Goal: Task Accomplishment & Management: Manage account settings

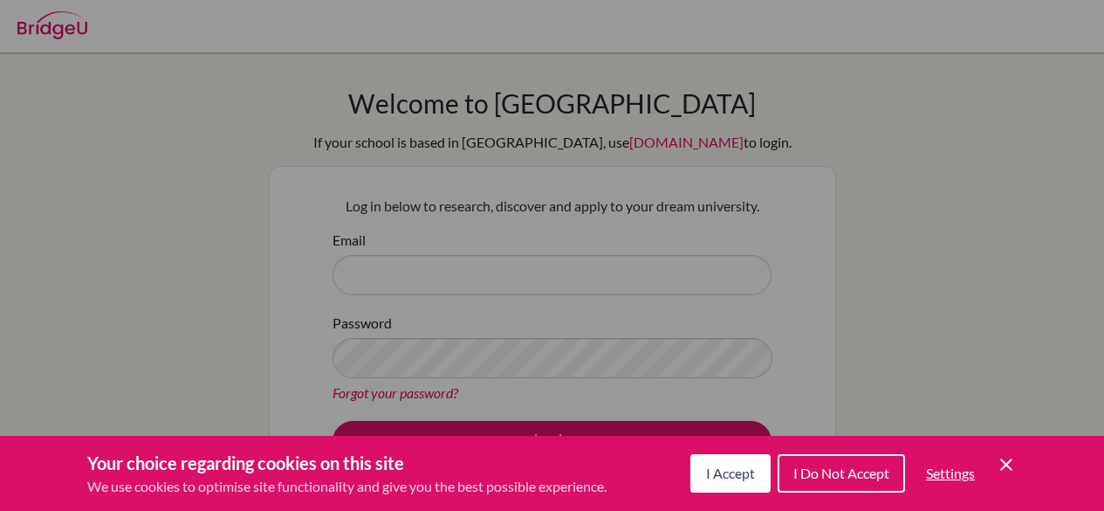
scroll to position [189, 0]
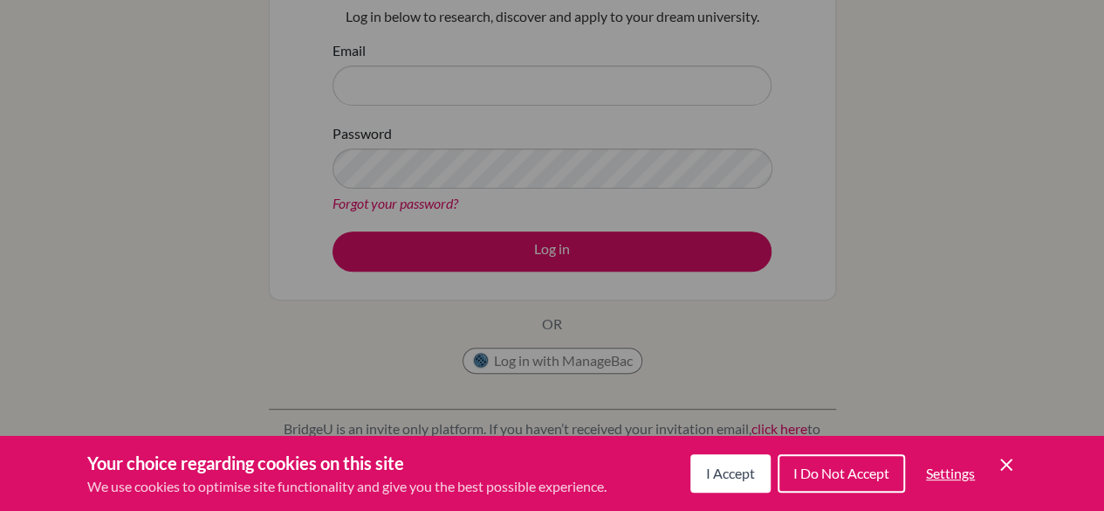
click at [1003, 458] on icon "Cookie Control Close Icon" at bounding box center [1006, 464] width 21 height 21
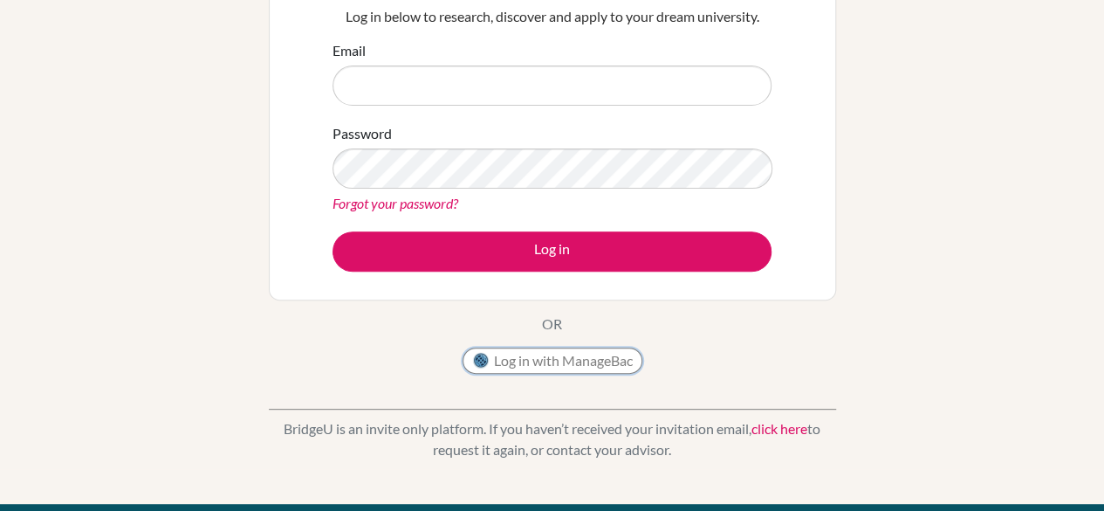
click at [608, 354] on button "Log in with ManageBac" at bounding box center [553, 360] width 180 height 26
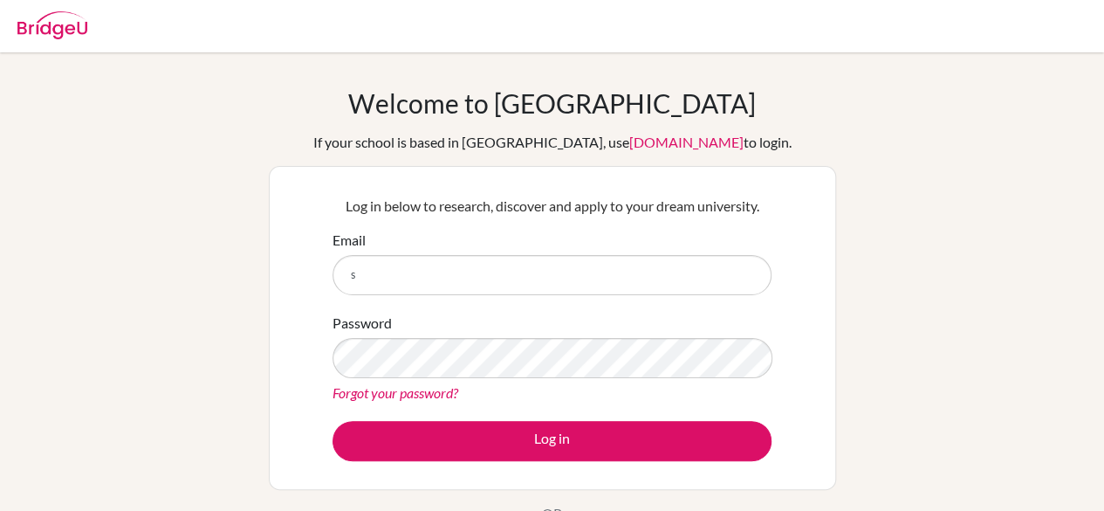
type input "[EMAIL_ADDRESS][DOMAIN_NAME]"
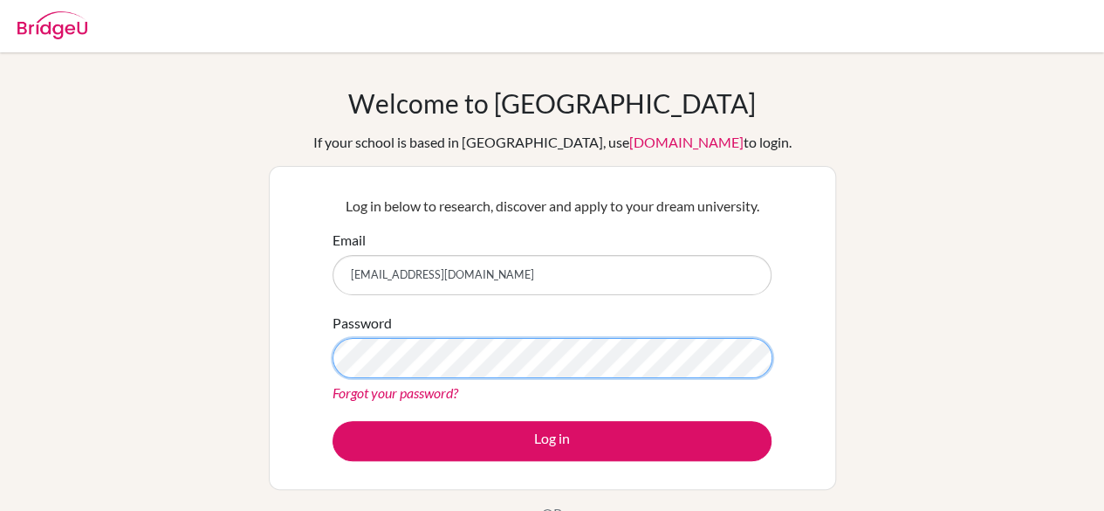
click at [333, 421] on button "Log in" at bounding box center [552, 441] width 439 height 40
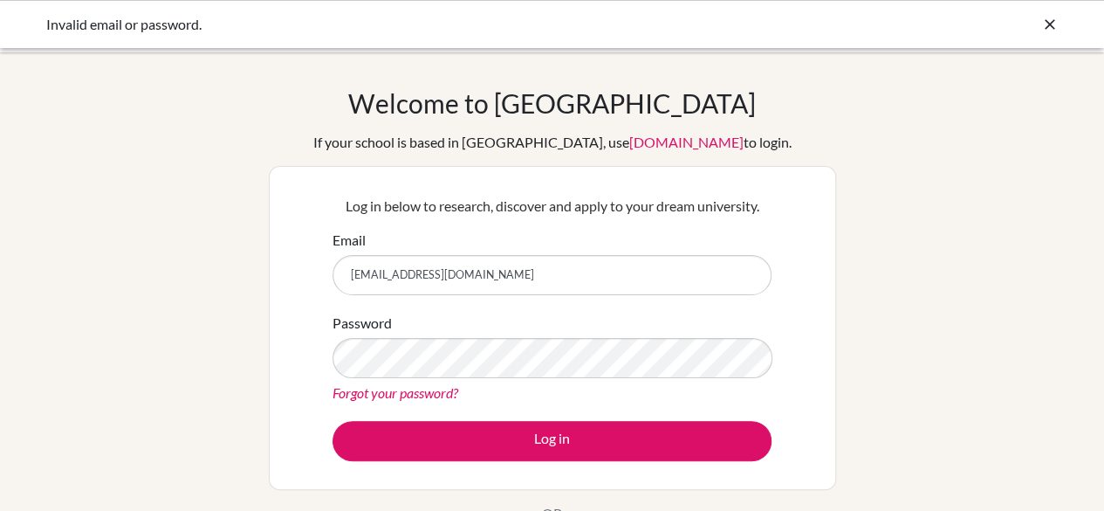
click at [430, 395] on link "Forgot your password?" at bounding box center [396, 392] width 126 height 17
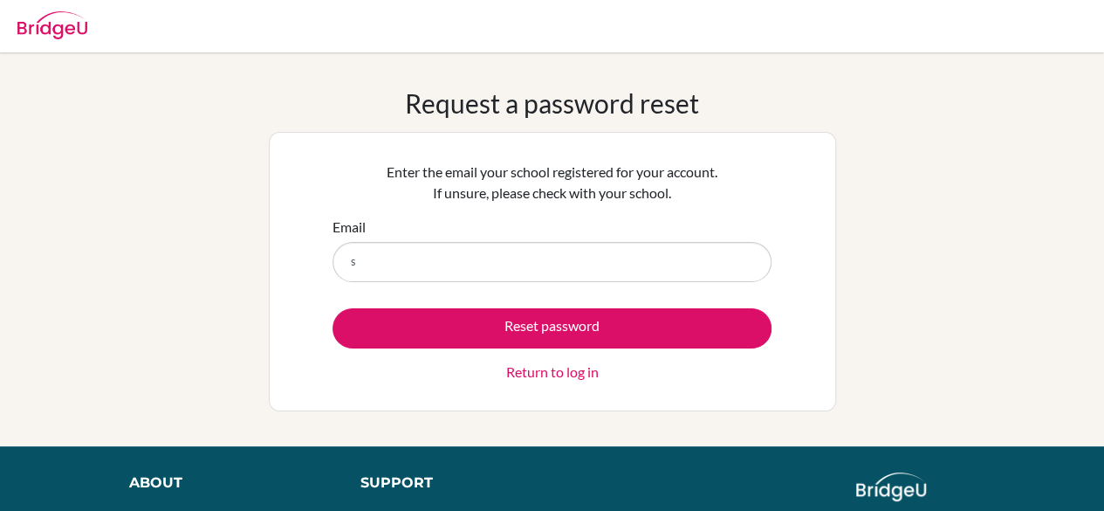
type input "[EMAIL_ADDRESS][DOMAIN_NAME]"
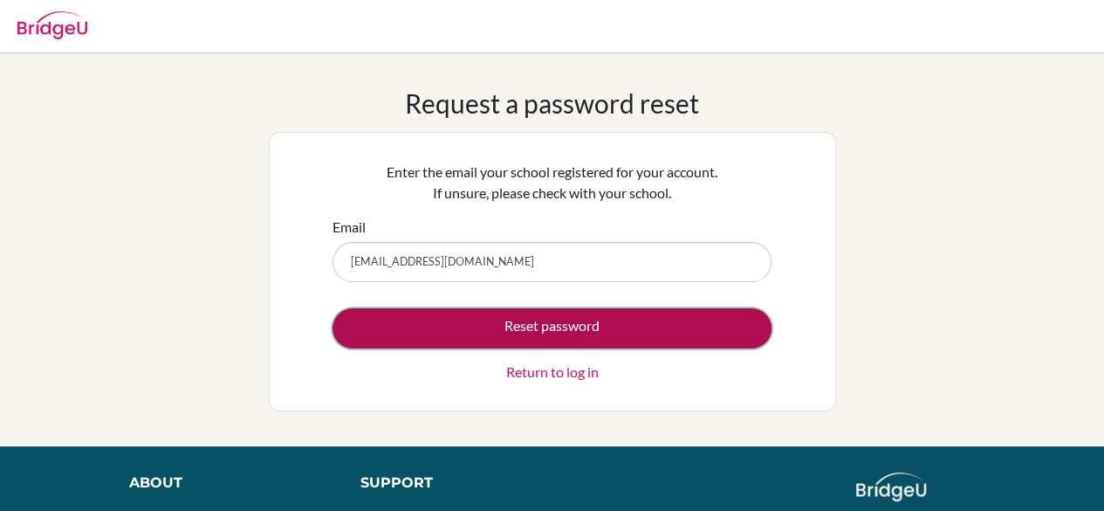
click at [515, 334] on button "Reset password" at bounding box center [552, 328] width 439 height 40
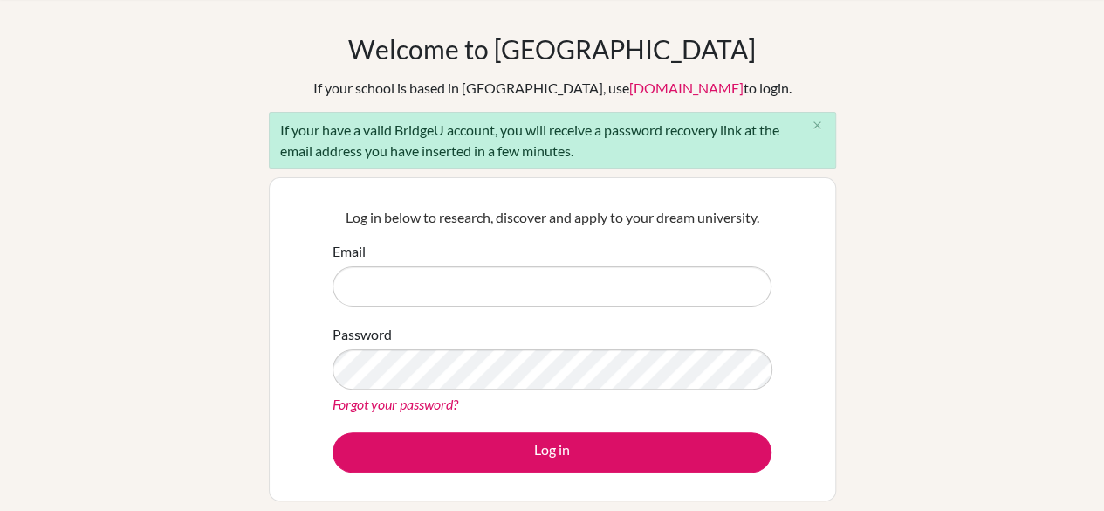
scroll to position [55, 0]
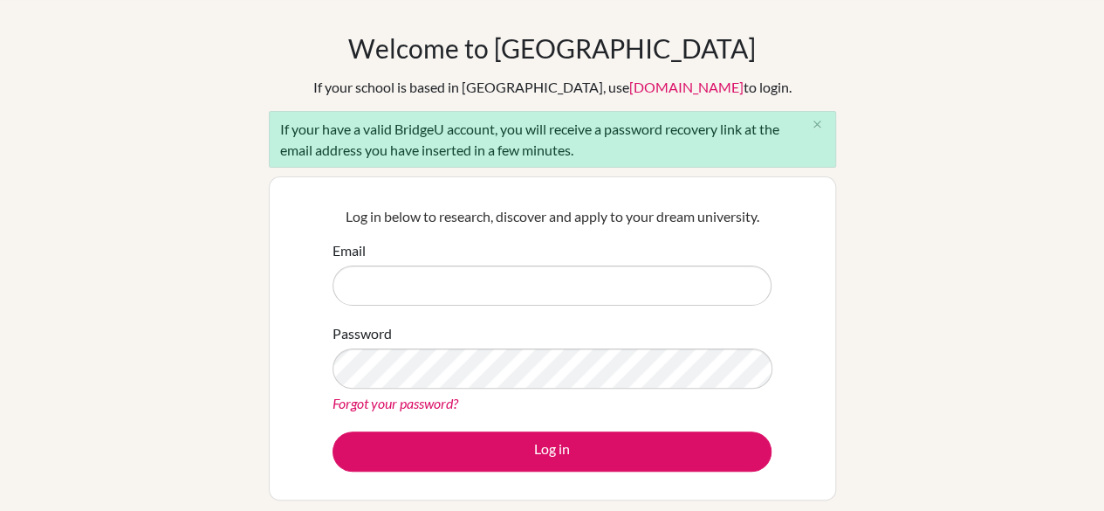
click at [562, 289] on input "Email" at bounding box center [552, 285] width 439 height 40
type input "[EMAIL_ADDRESS][DOMAIN_NAME]"
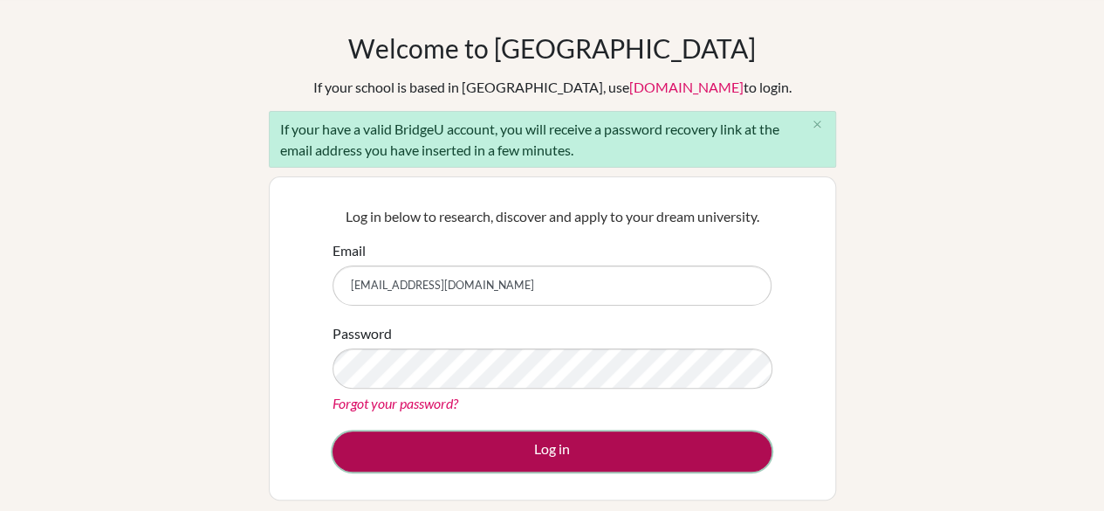
click at [493, 440] on button "Log in" at bounding box center [552, 451] width 439 height 40
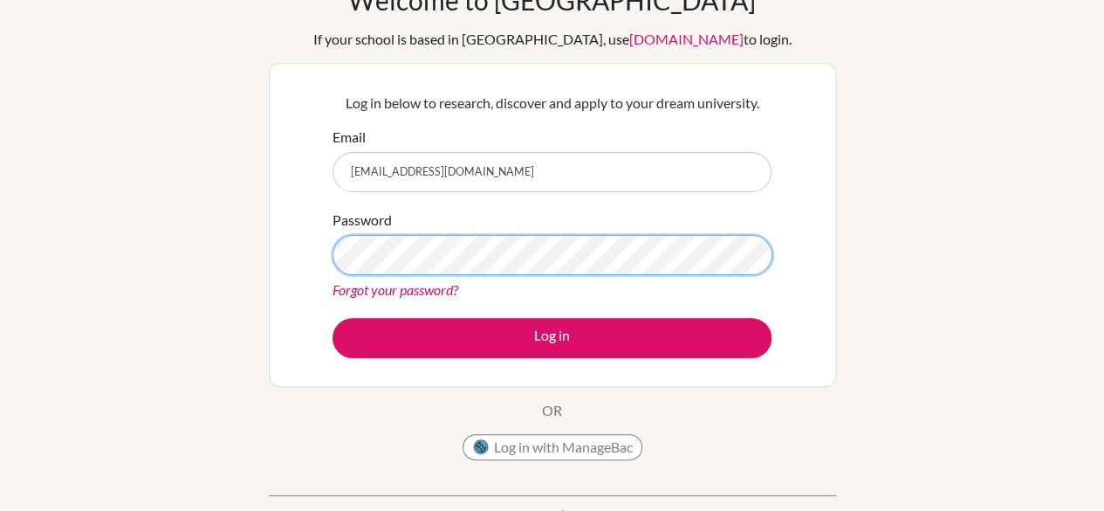
scroll to position [104, 0]
